Goal: Transaction & Acquisition: Book appointment/travel/reservation

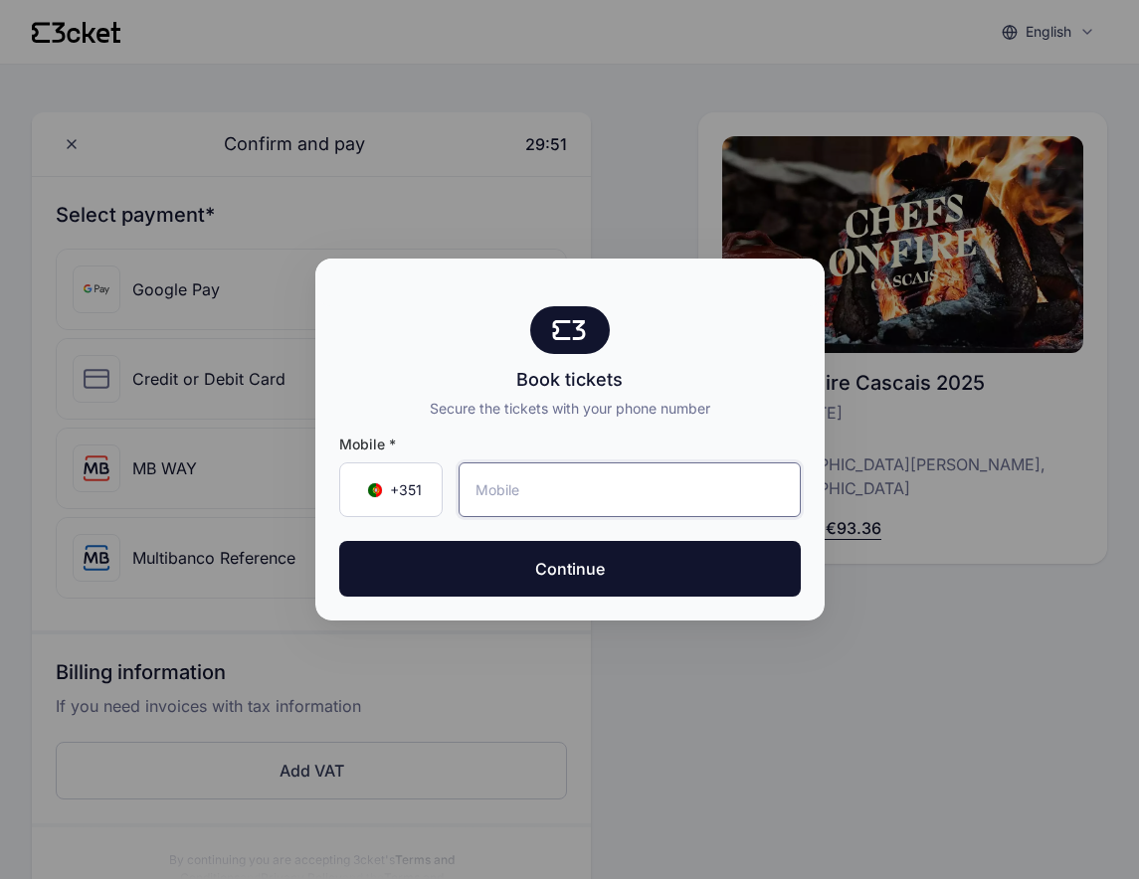
click at [542, 496] on input "tel" at bounding box center [630, 490] width 342 height 55
click at [747, 714] on div at bounding box center [569, 439] width 1139 height 879
click at [511, 489] on input "tel" at bounding box center [630, 490] width 342 height 55
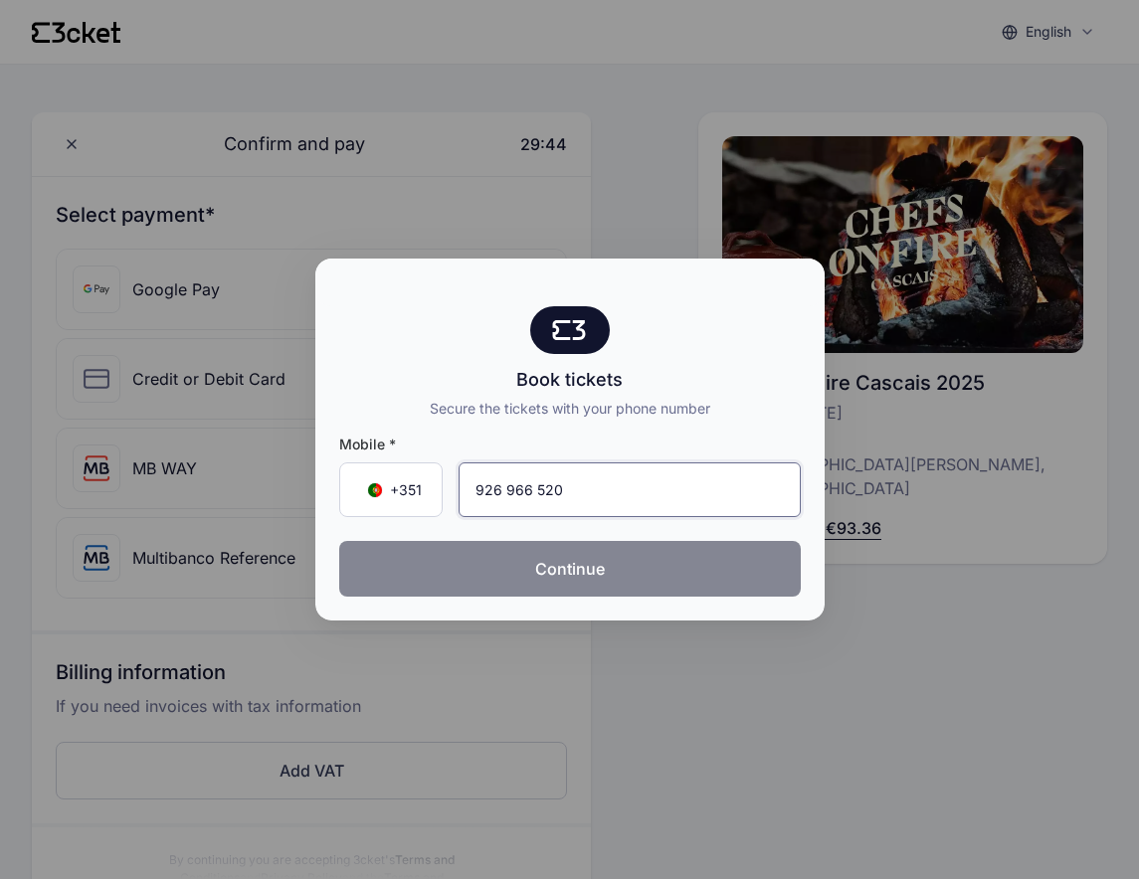
type input "926 966 520"
click at [539, 567] on button "Continue" at bounding box center [570, 569] width 462 height 56
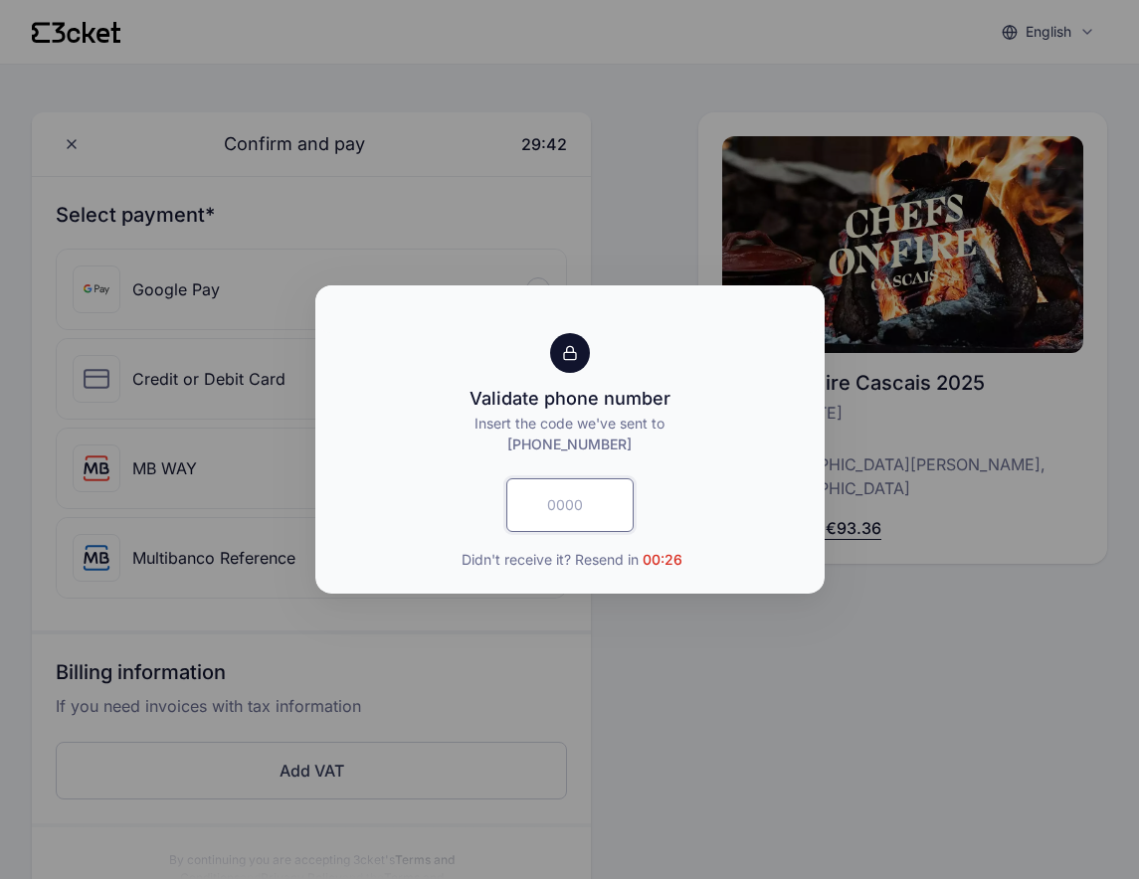
click at [578, 508] on input "text" at bounding box center [569, 505] width 127 height 54
type input "2506"
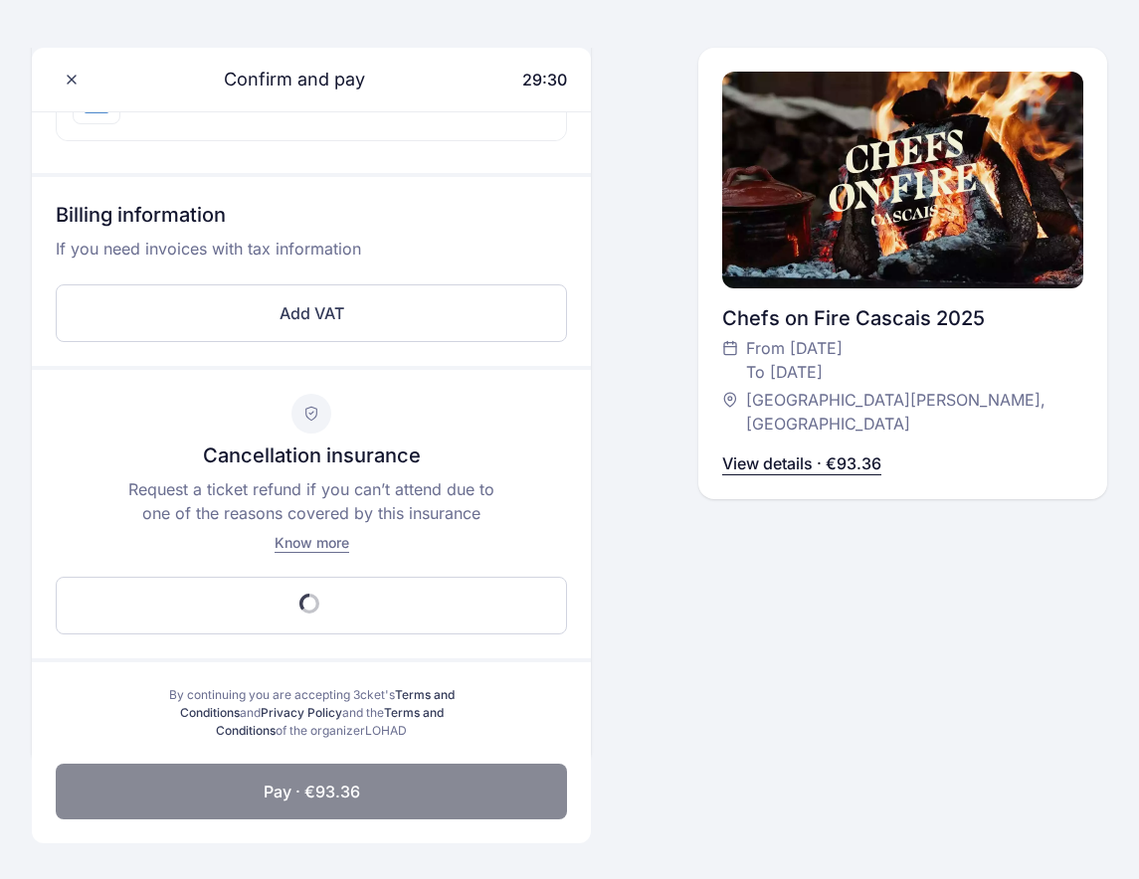
scroll to position [772, 0]
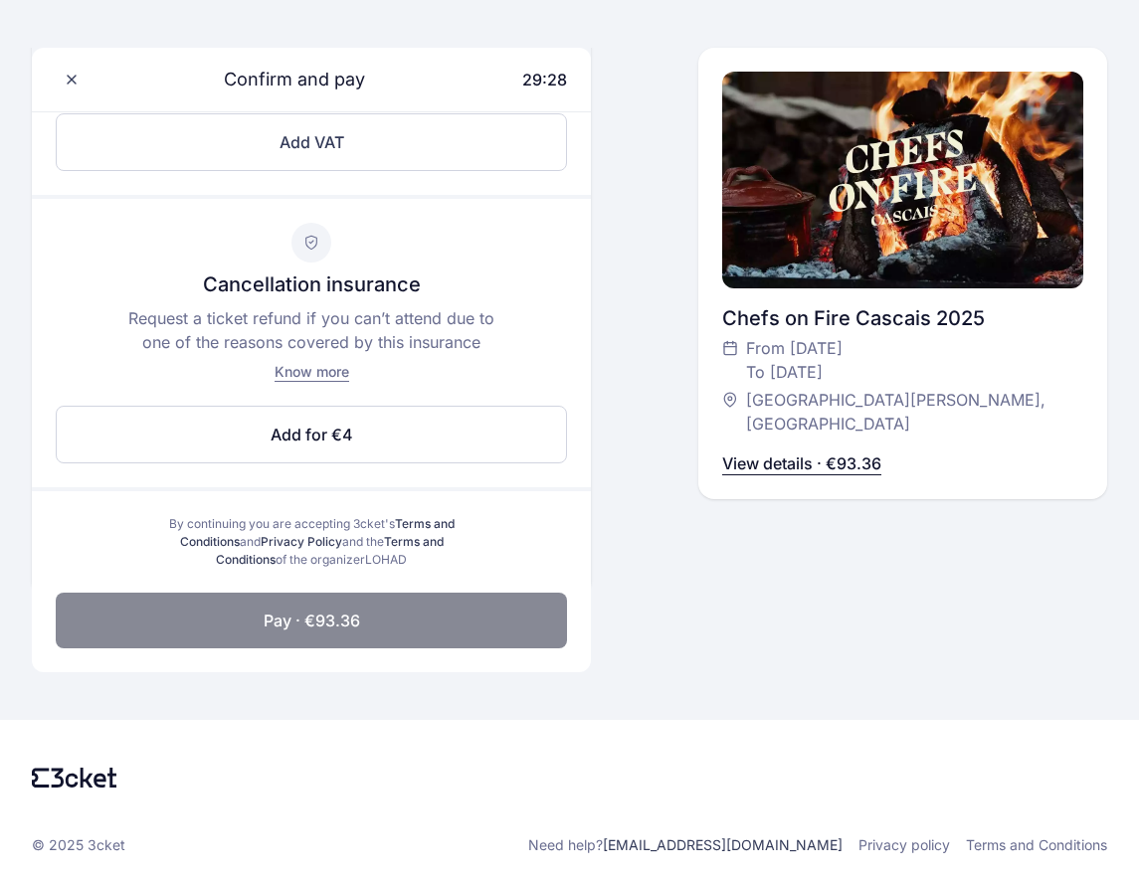
click at [743, 452] on p "View details · €93.36" at bounding box center [801, 464] width 159 height 24
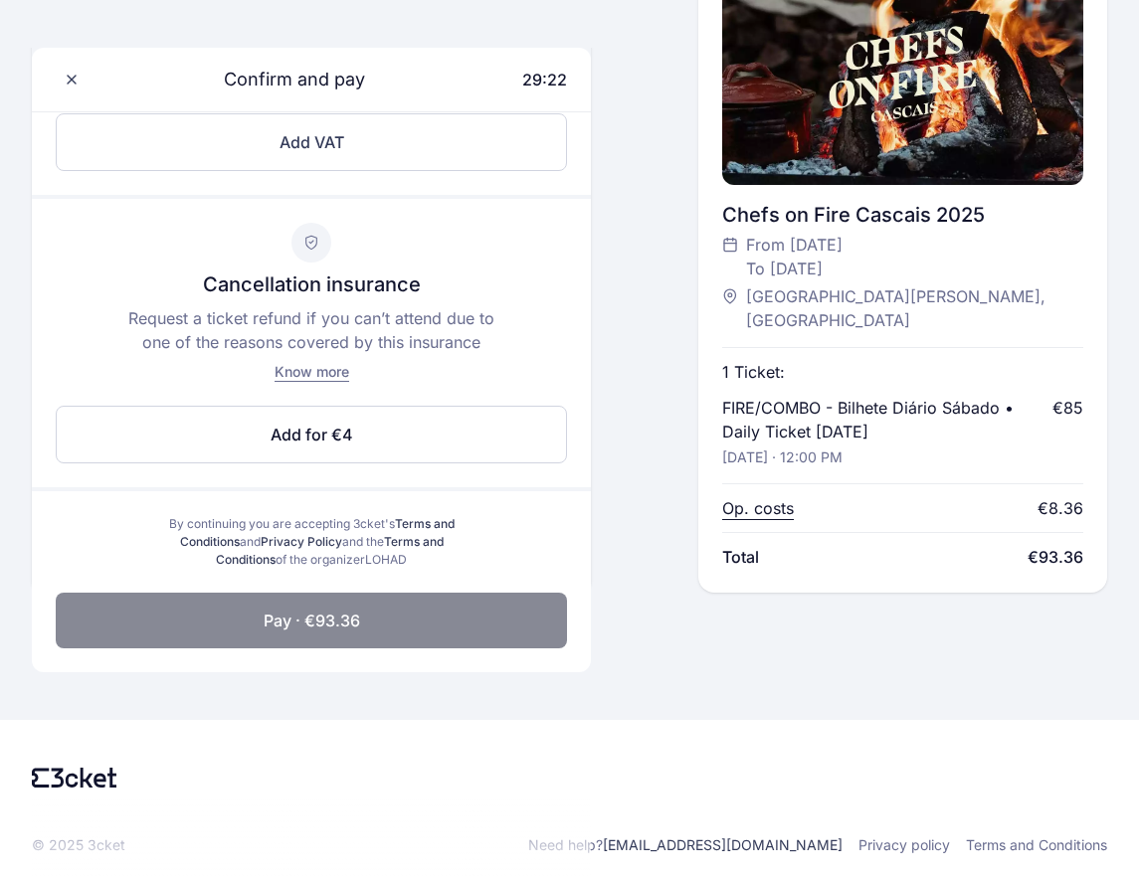
scroll to position [0, 0]
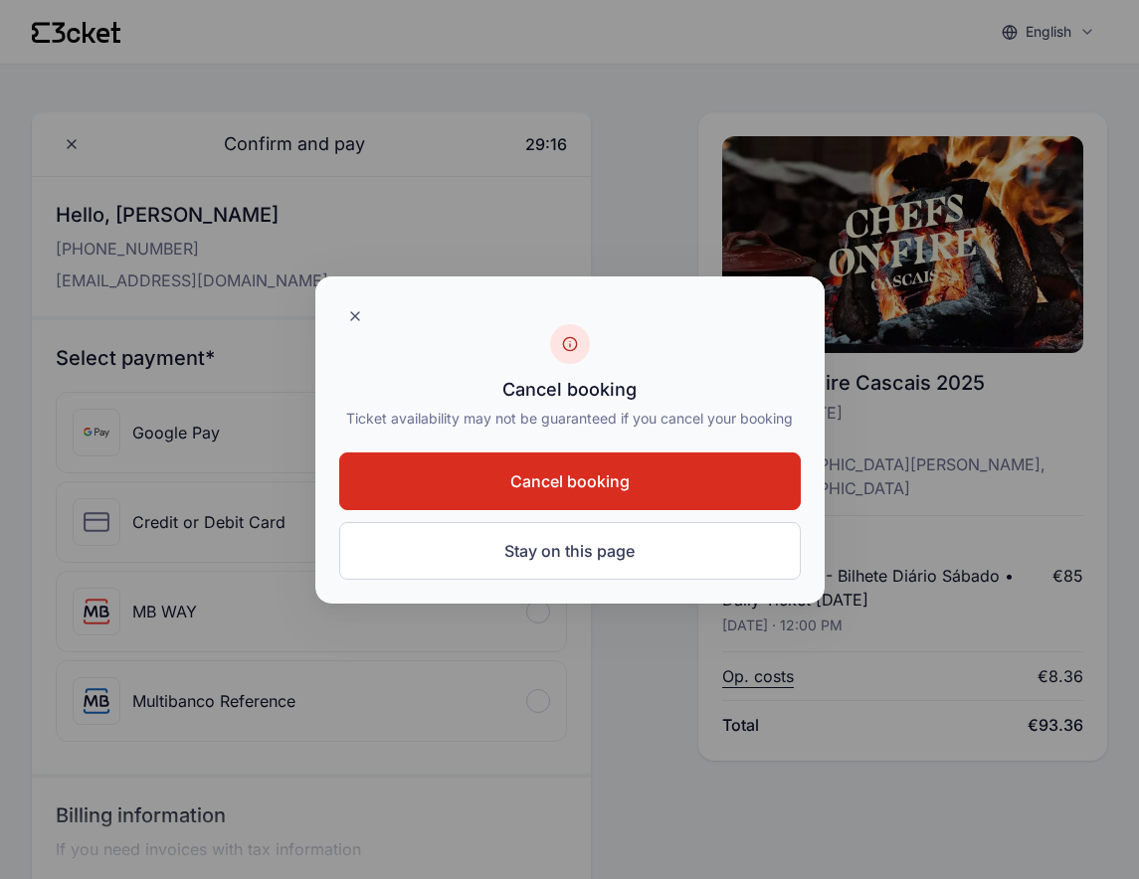
click at [576, 486] on span "Cancel booking" at bounding box center [569, 482] width 119 height 24
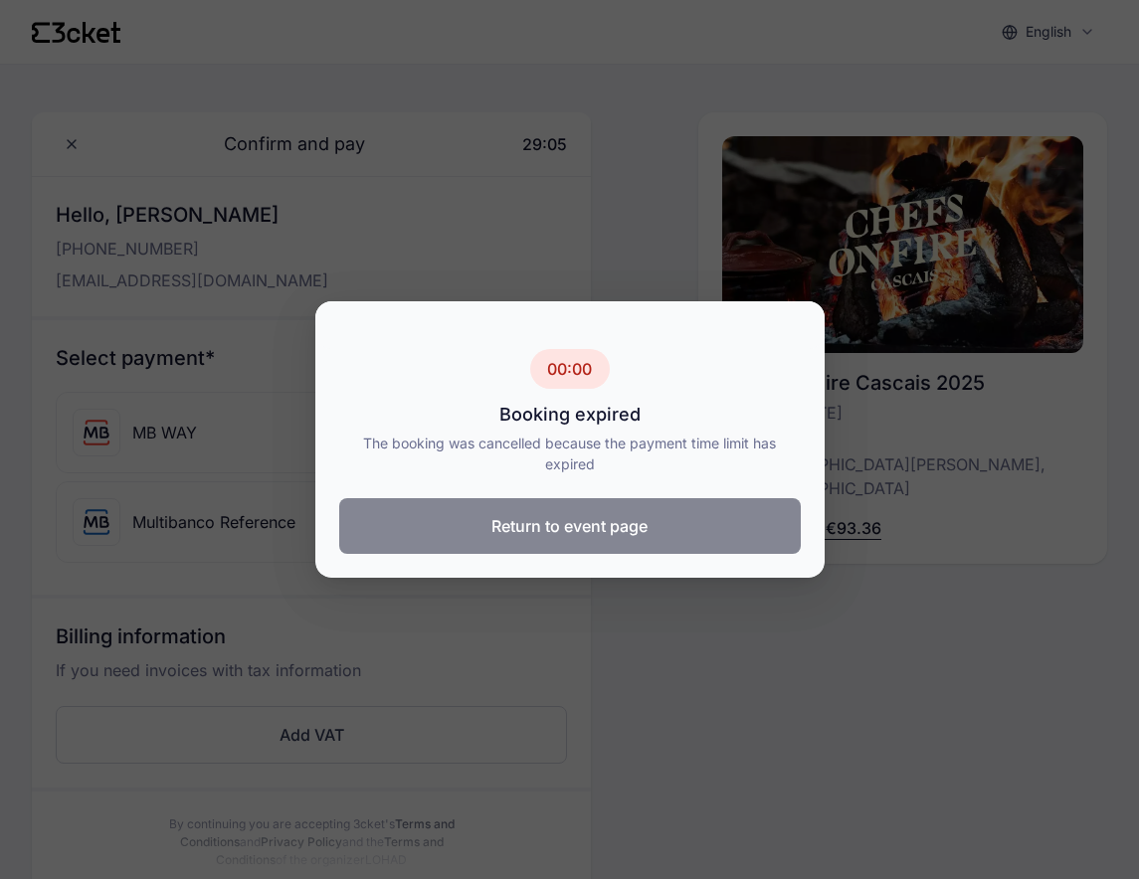
click at [474, 529] on button "Return to event page" at bounding box center [570, 526] width 462 height 56
